Goal: Task Accomplishment & Management: Manage account settings

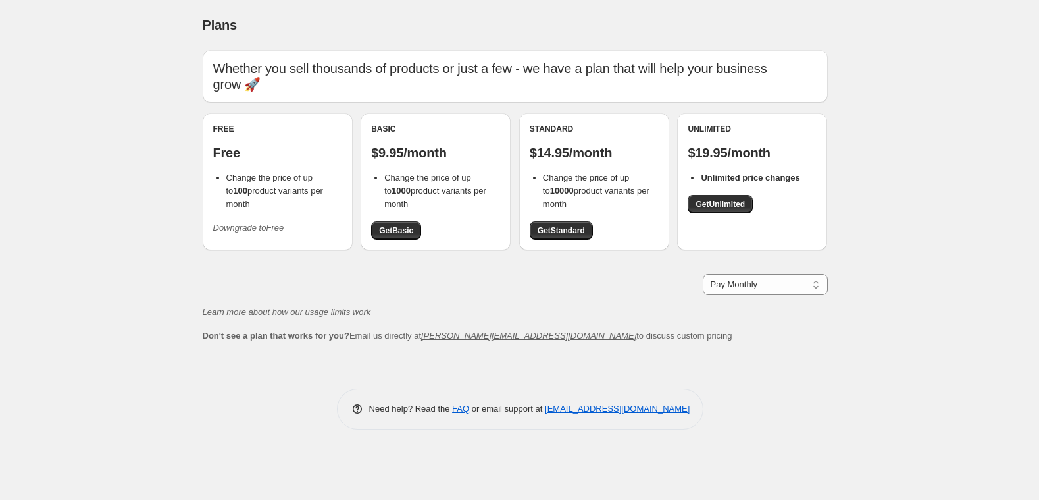
click at [255, 198] on div "Free Free Change the price of up to 100 product variants per month Downgrade to…" at bounding box center [277, 181] width 129 height 115
click at [413, 203] on li "Change the price of up to 1000 product variants per month" at bounding box center [442, 190] width 116 height 39
click at [244, 178] on span "Change the price of up to 100 product variants per month" at bounding box center [274, 190] width 97 height 36
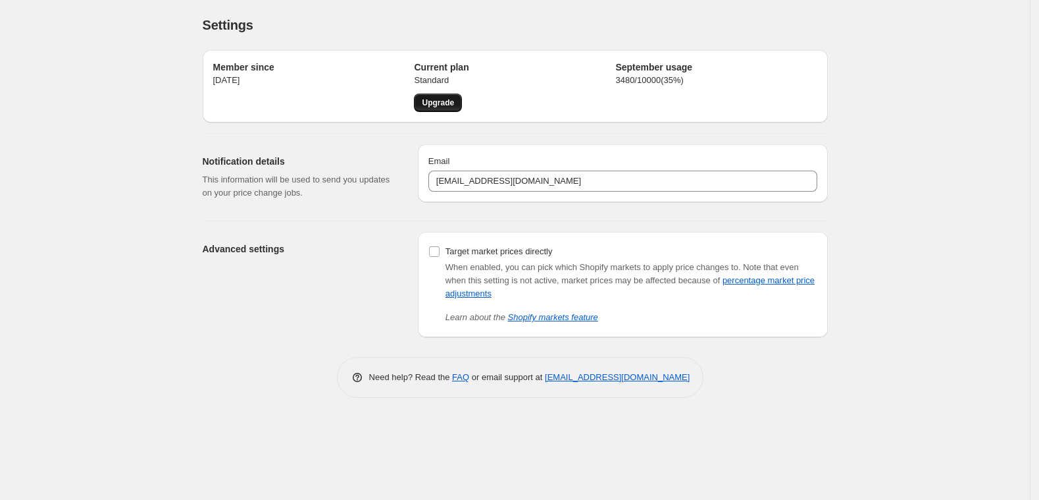
click at [425, 103] on span "Upgrade" at bounding box center [438, 102] width 32 height 11
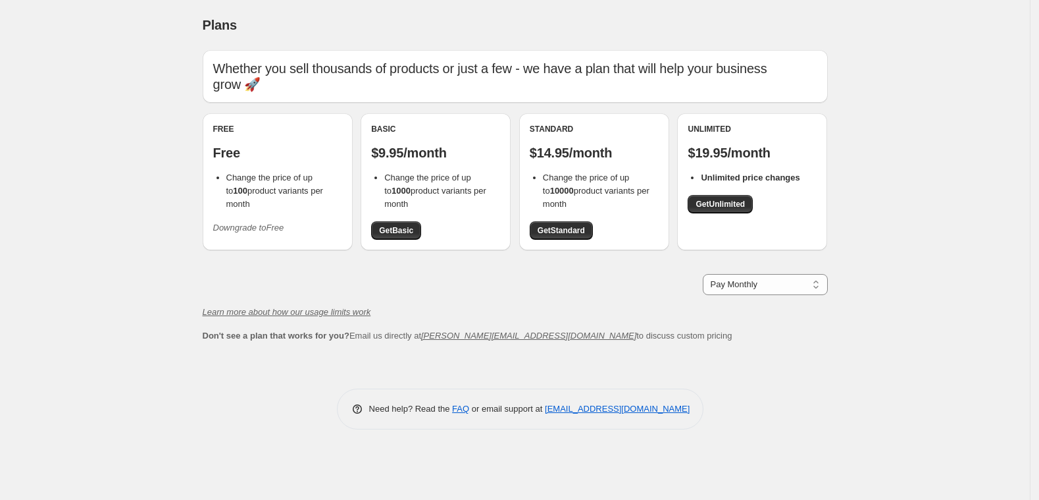
click at [272, 185] on span "Change the price of up to 100 product variants per month" at bounding box center [274, 190] width 97 height 36
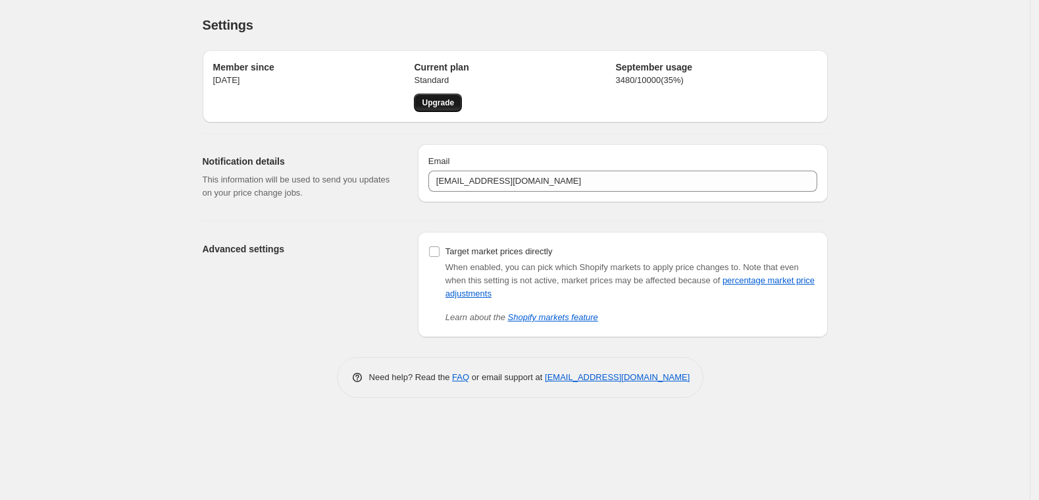
click at [438, 105] on span "Upgrade" at bounding box center [438, 102] width 32 height 11
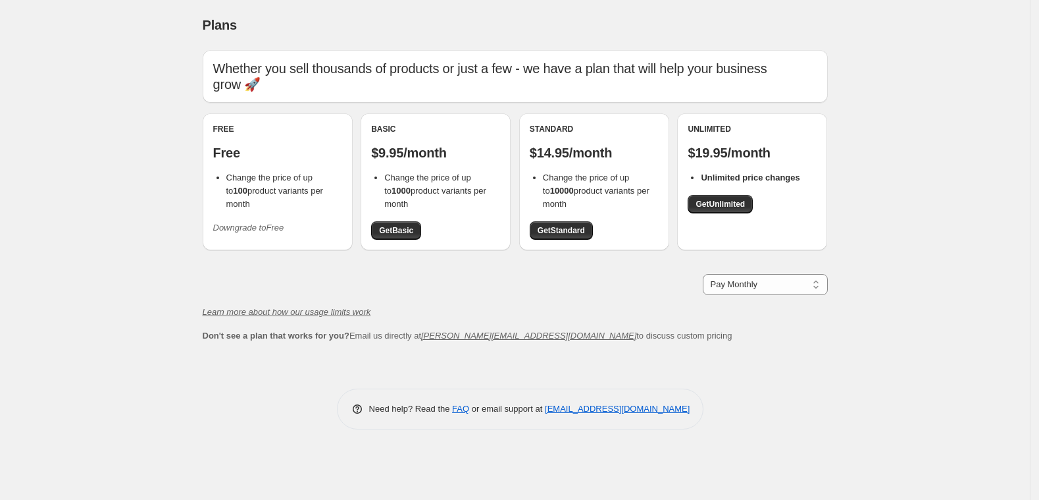
click at [265, 223] on icon "Downgrade to Free" at bounding box center [248, 228] width 71 height 10
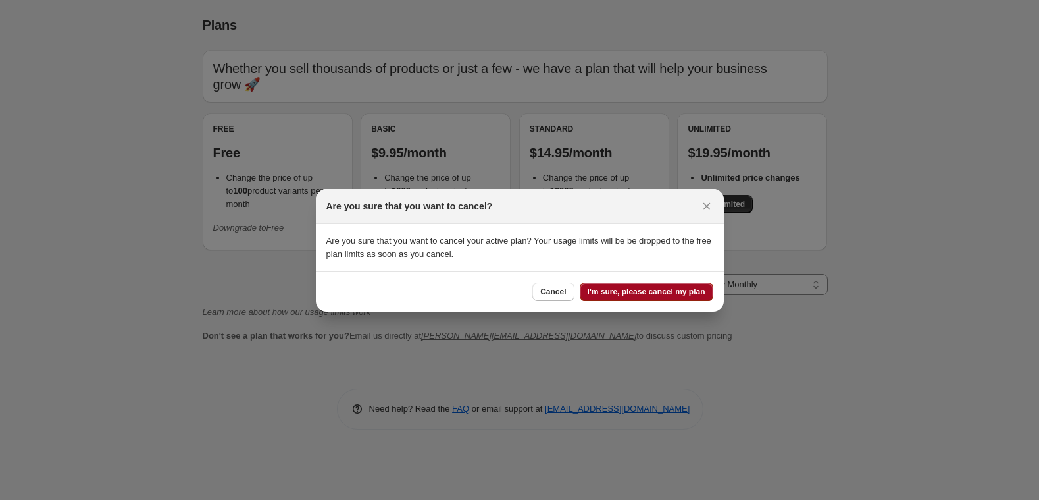
click at [656, 297] on button "I'm sure, please cancel my plan" at bounding box center [647, 291] width 134 height 18
